Goal: Navigation & Orientation: Find specific page/section

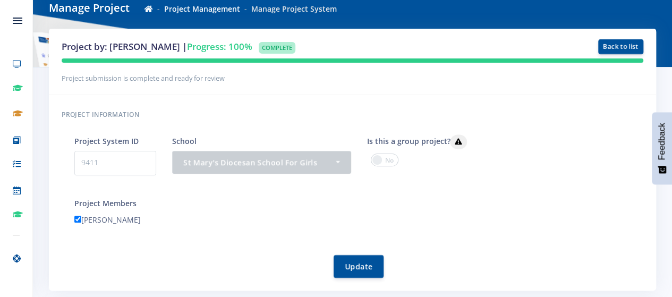
scroll to position [99, 0]
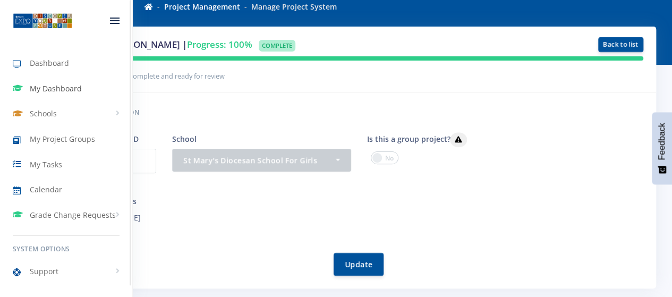
click at [58, 96] on link "My Dashboard" at bounding box center [66, 89] width 132 height 24
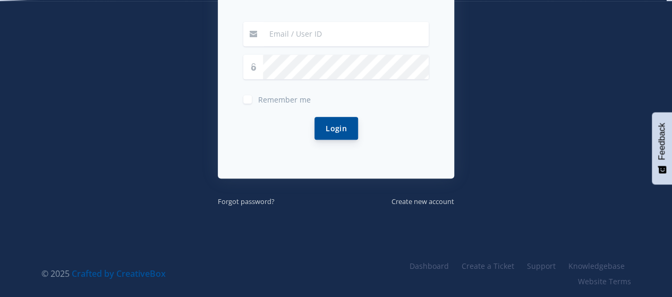
type input "olivia.barker@stmaryspta.co.za"
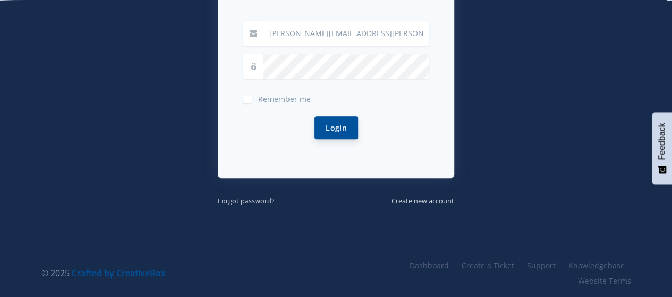
click at [353, 127] on button "Login" at bounding box center [337, 127] width 44 height 23
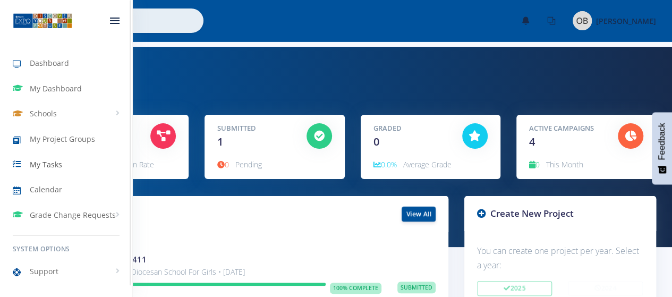
click at [44, 165] on span "My Tasks" at bounding box center [46, 164] width 32 height 11
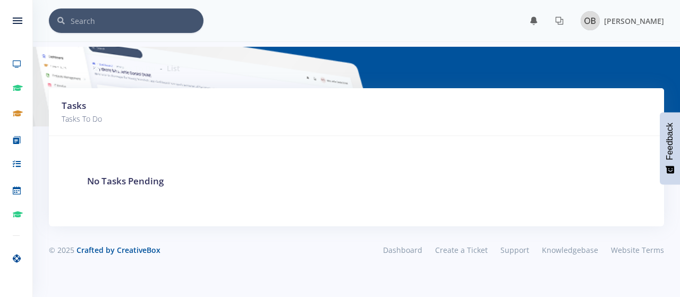
scroll to position [8, 8]
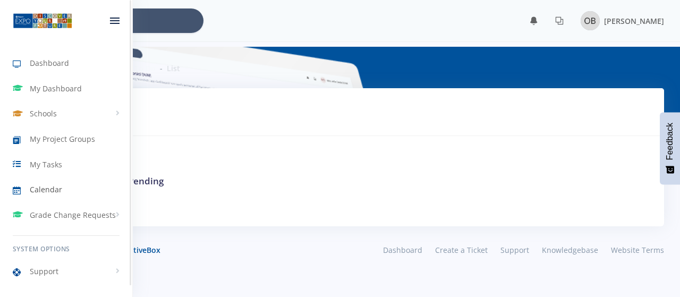
click at [41, 191] on span "Calendar" at bounding box center [46, 189] width 32 height 11
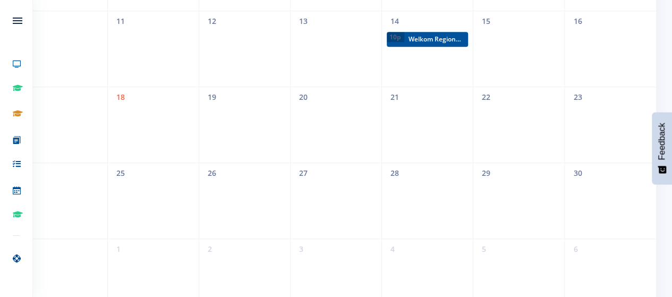
scroll to position [353, 0]
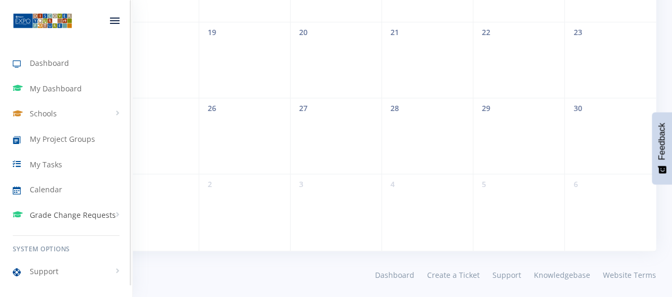
click at [56, 213] on span "Grade Change Requests" at bounding box center [73, 214] width 86 height 11
click at [49, 63] on span "Dashboard" at bounding box center [49, 62] width 39 height 11
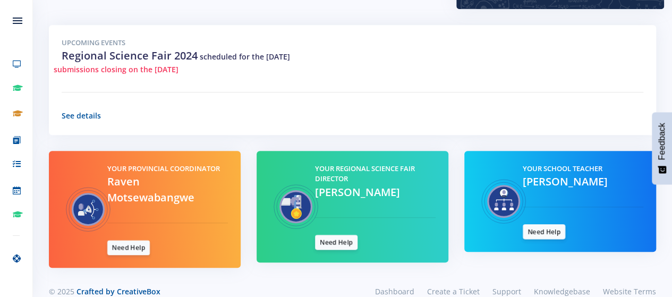
scroll to position [390, 0]
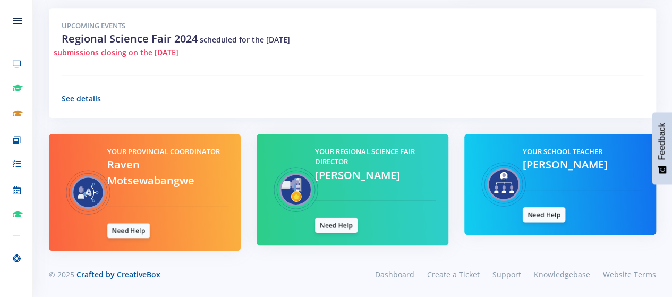
click at [90, 103] on p "See details" at bounding box center [353, 98] width 582 height 13
click at [82, 95] on link "See details" at bounding box center [81, 99] width 39 height 10
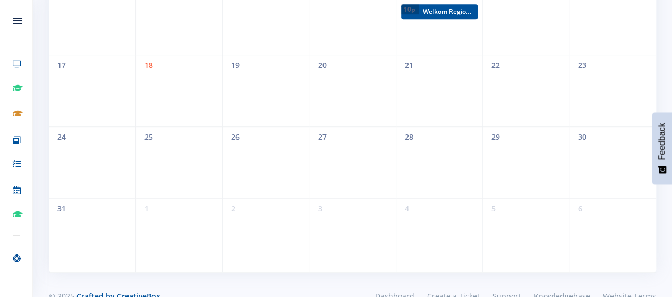
scroll to position [308, 0]
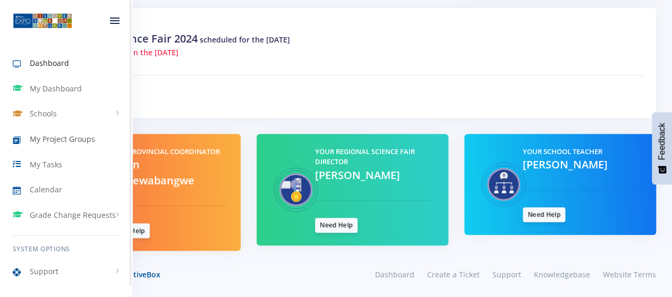
scroll to position [8, 8]
click at [42, 91] on span "My Dashboard" at bounding box center [56, 88] width 52 height 11
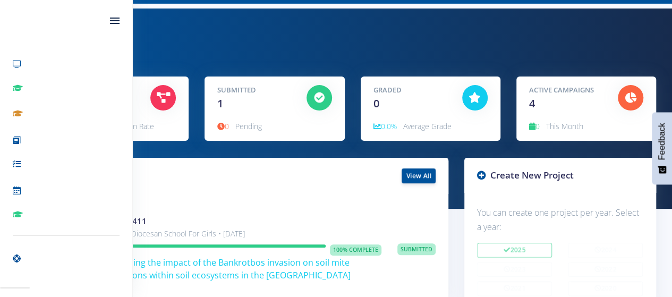
scroll to position [36, 0]
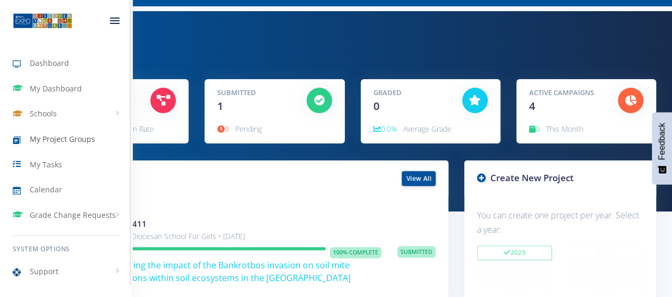
click at [55, 144] on span "My Project Groups" at bounding box center [62, 138] width 65 height 11
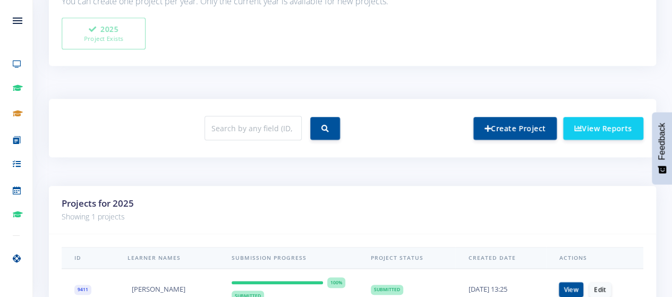
scroll to position [403, 0]
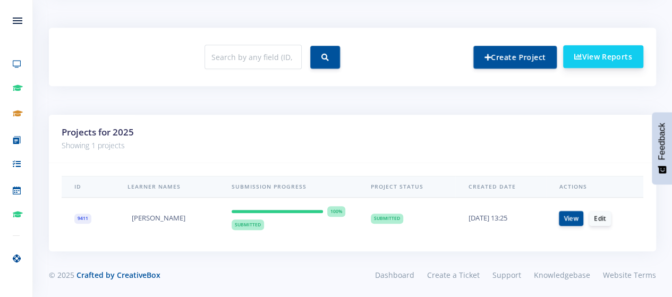
click at [601, 61] on link "View Reports" at bounding box center [603, 56] width 80 height 23
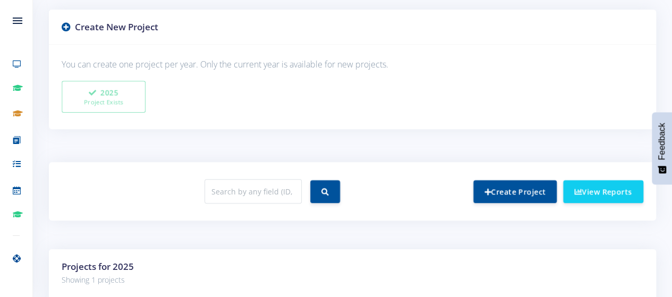
scroll to position [337, 0]
